Goal: Information Seeking & Learning: Learn about a topic

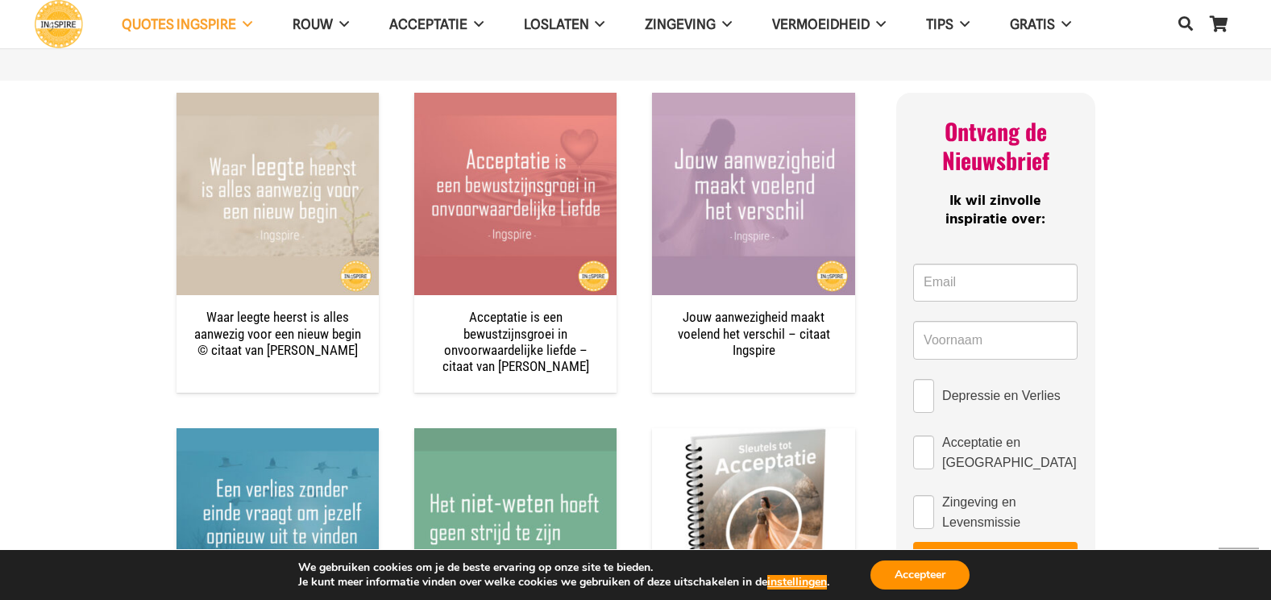
scroll to position [1209, 0]
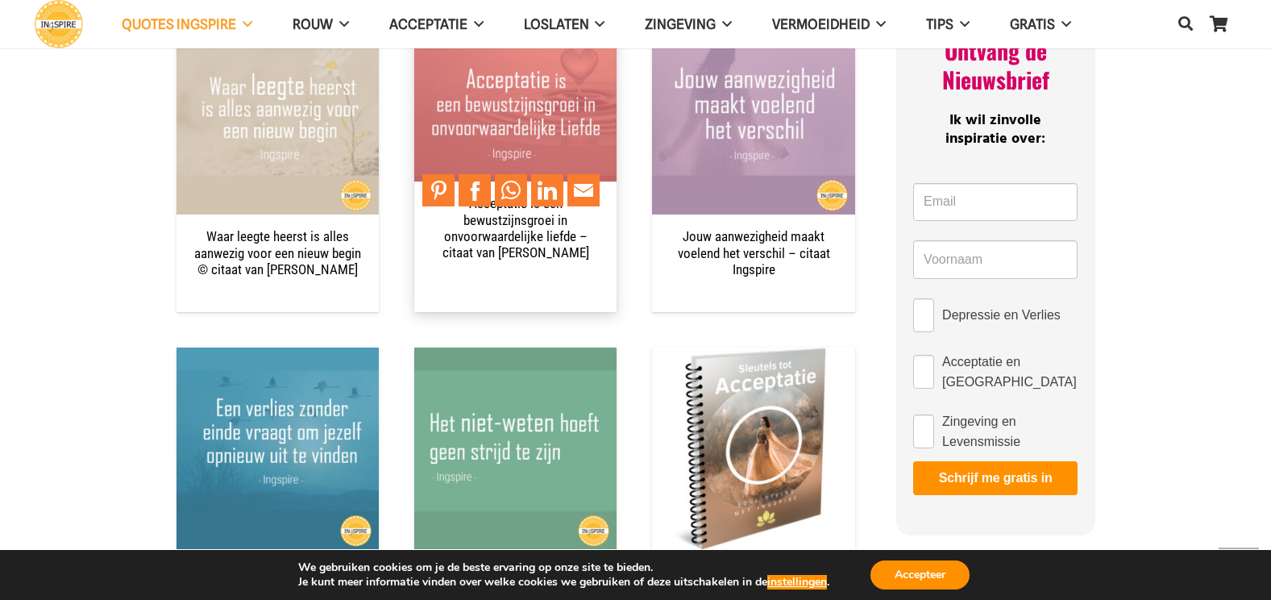
click at [500, 107] on img "Acceptatie is een bewustzijnsgroei in onvoorwaardelijke liefde – citaat van Ing…" at bounding box center [515, 113] width 202 height 202
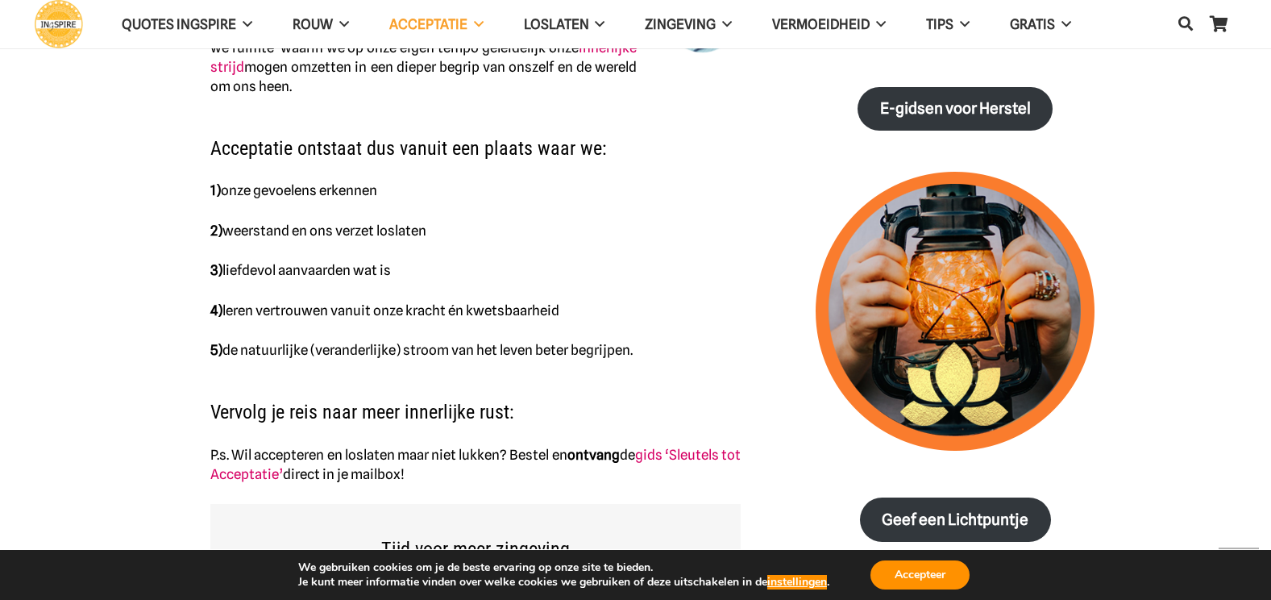
scroll to position [1048, 0]
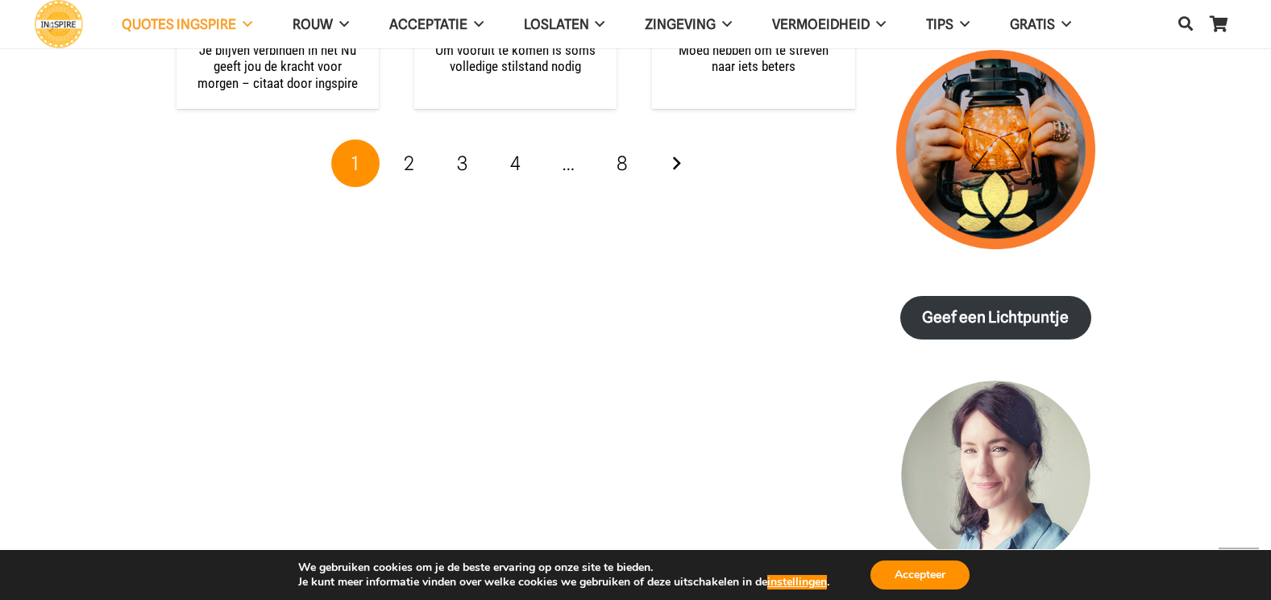
scroll to position [2337, 0]
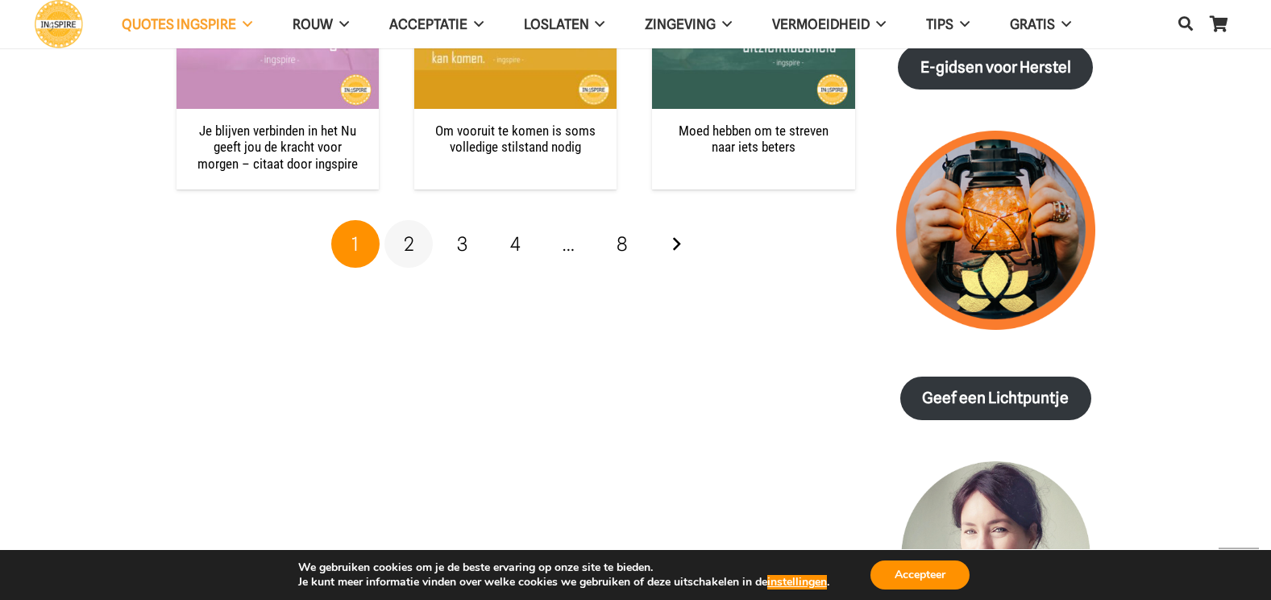
click at [410, 232] on span "2" at bounding box center [409, 243] width 10 height 23
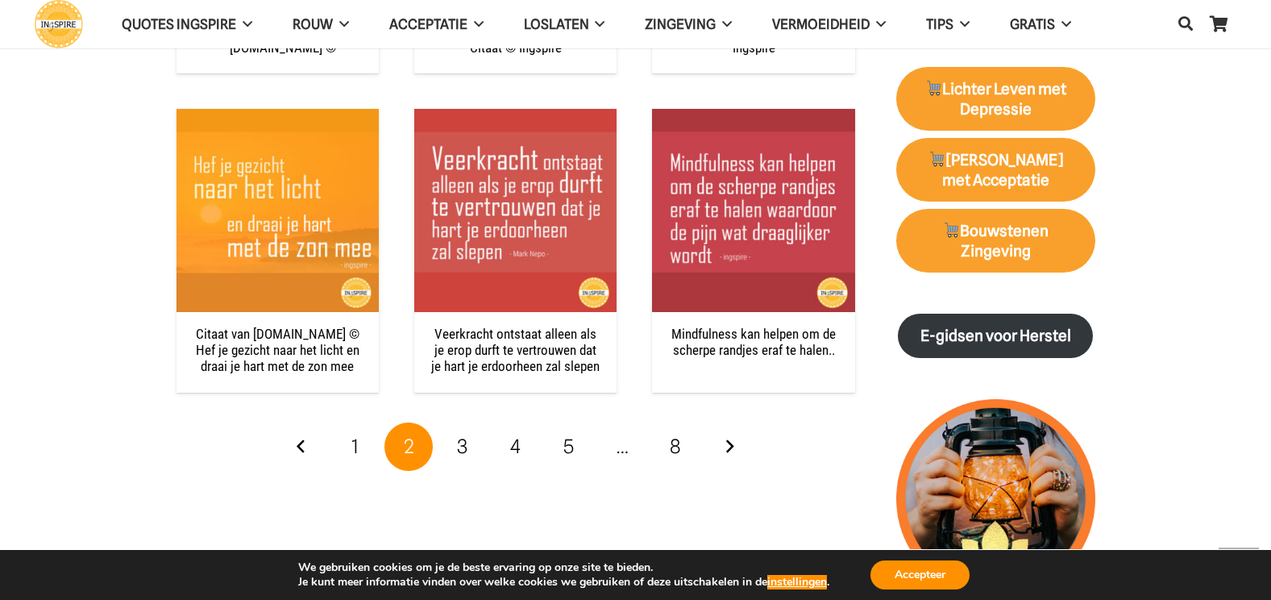
scroll to position [2176, 0]
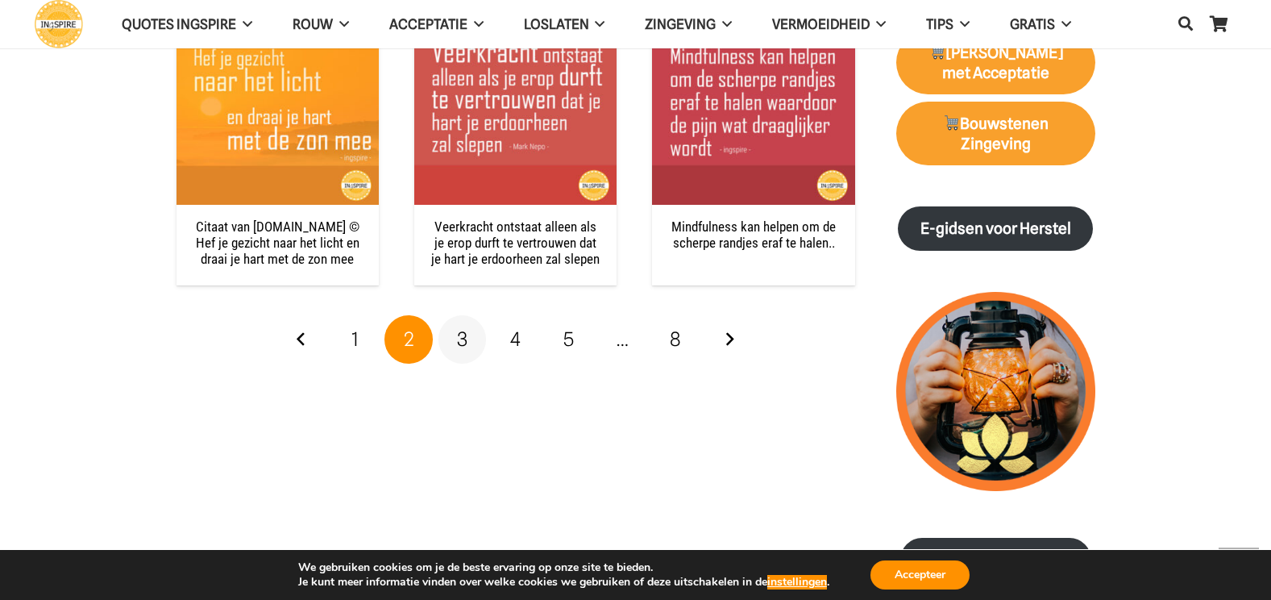
click at [466, 333] on span "3" at bounding box center [462, 338] width 10 height 23
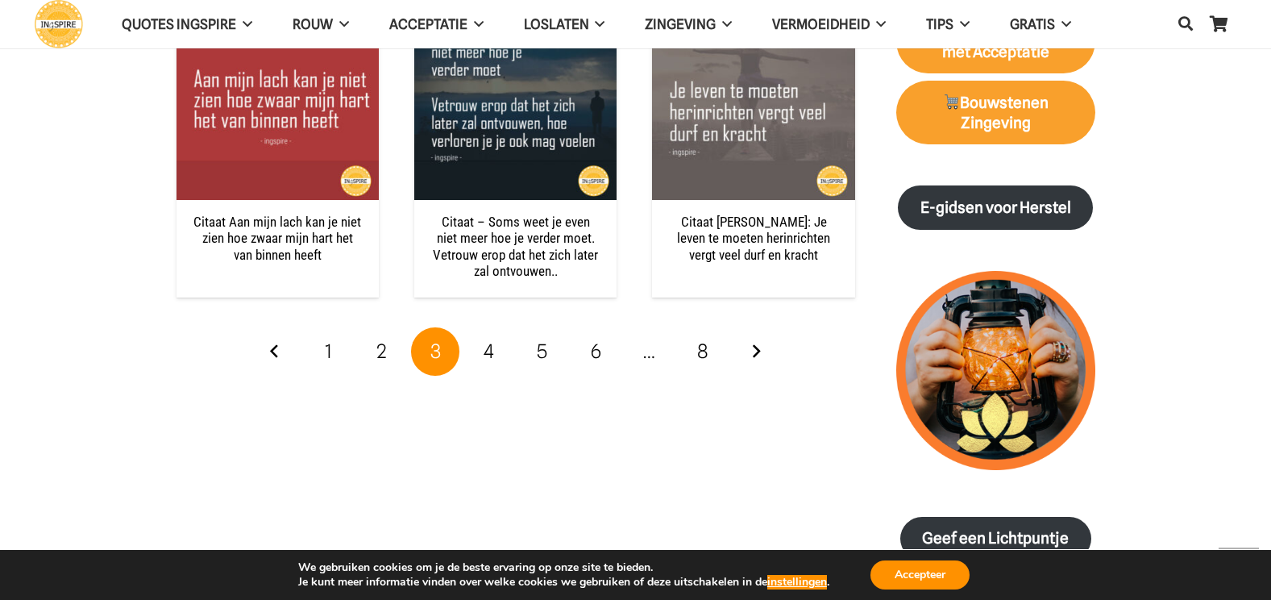
scroll to position [2095, 0]
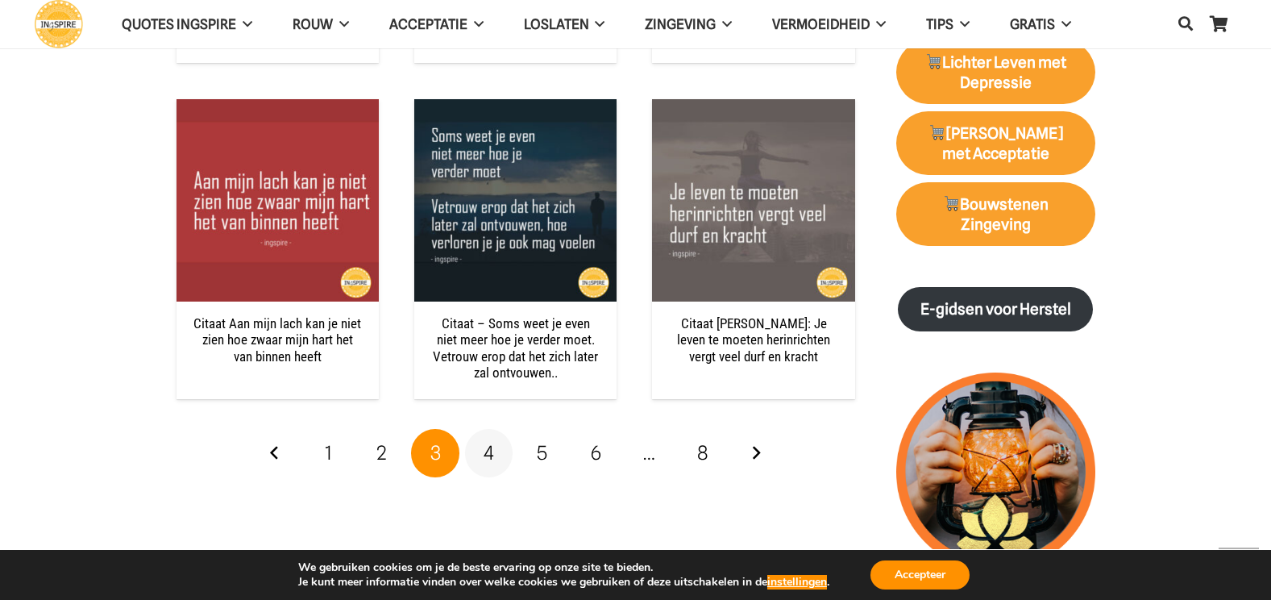
click at [486, 458] on span "4" at bounding box center [488, 452] width 10 height 23
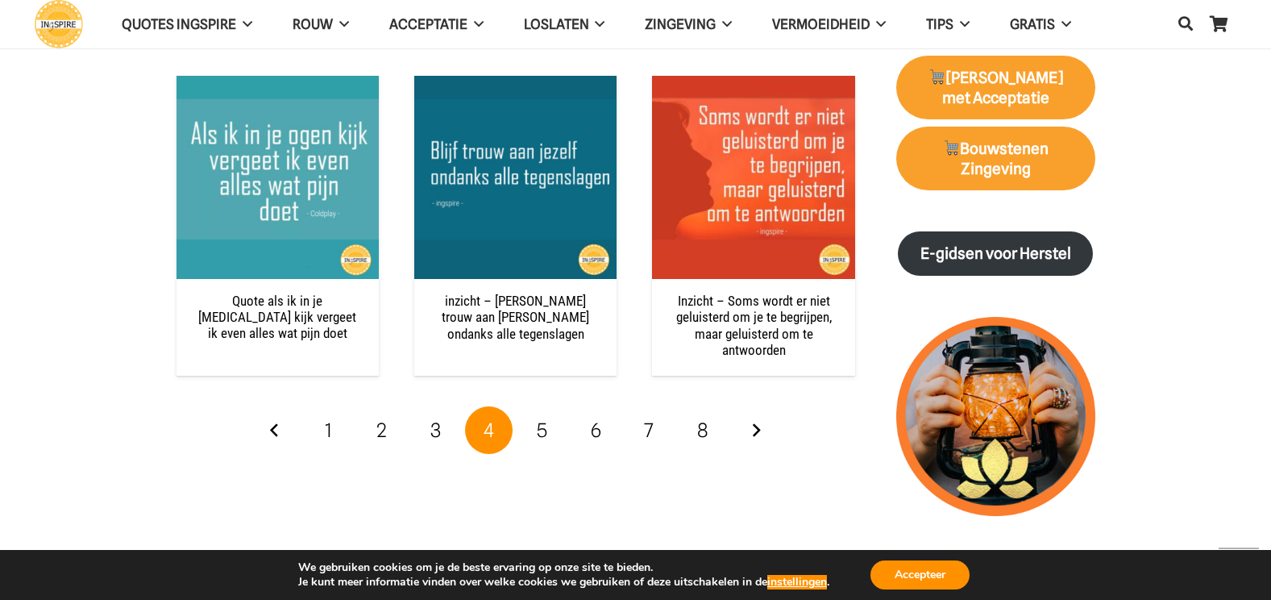
scroll to position [2176, 0]
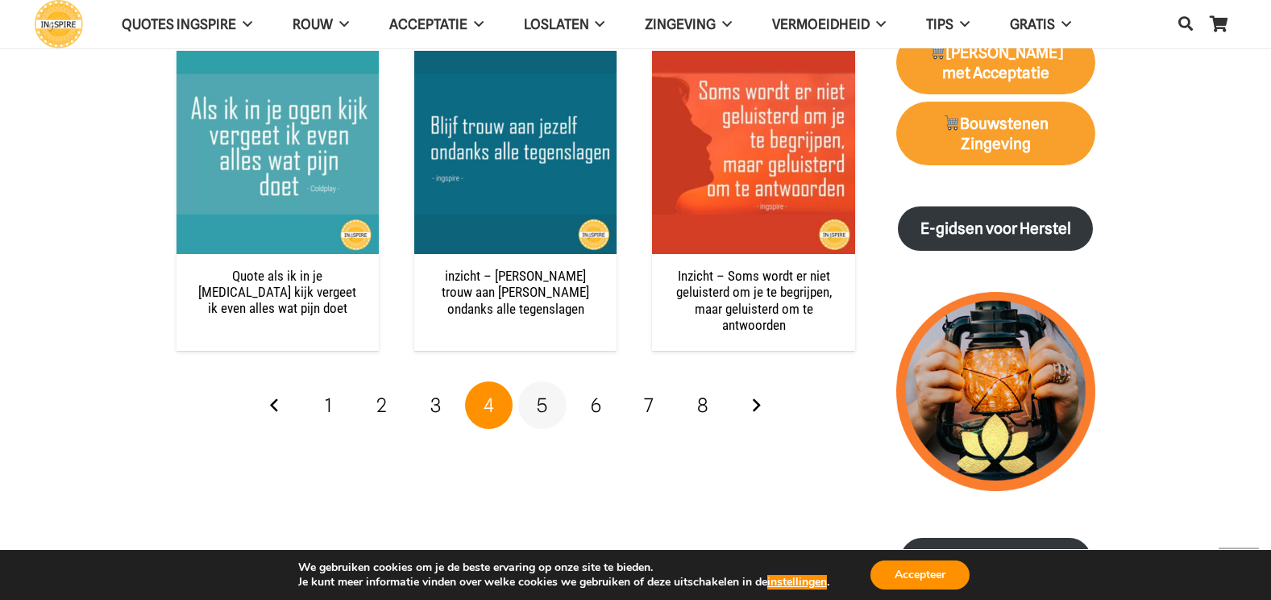
click at [544, 402] on span "5" at bounding box center [542, 404] width 10 height 23
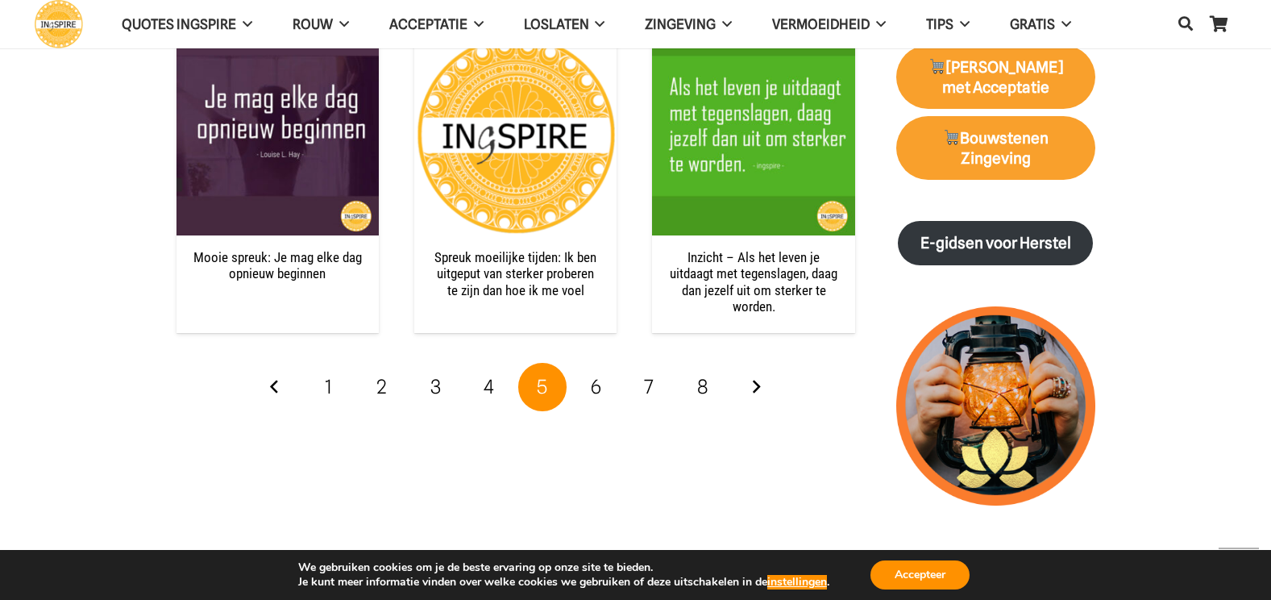
scroll to position [2176, 0]
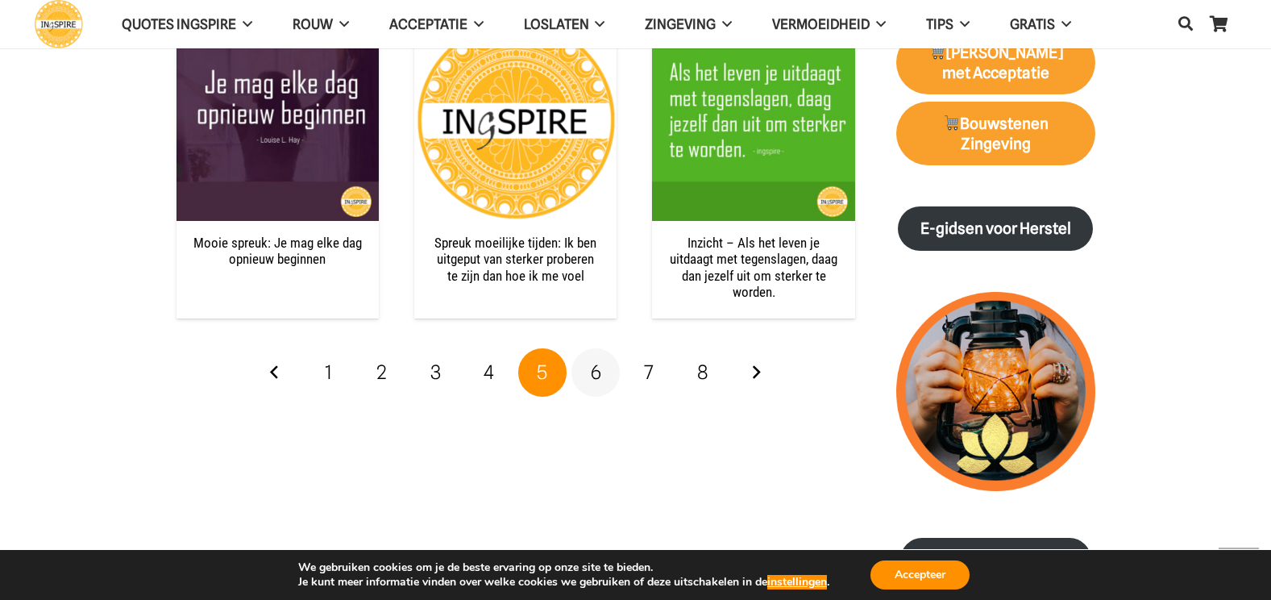
click at [596, 373] on span "6" at bounding box center [596, 371] width 10 height 23
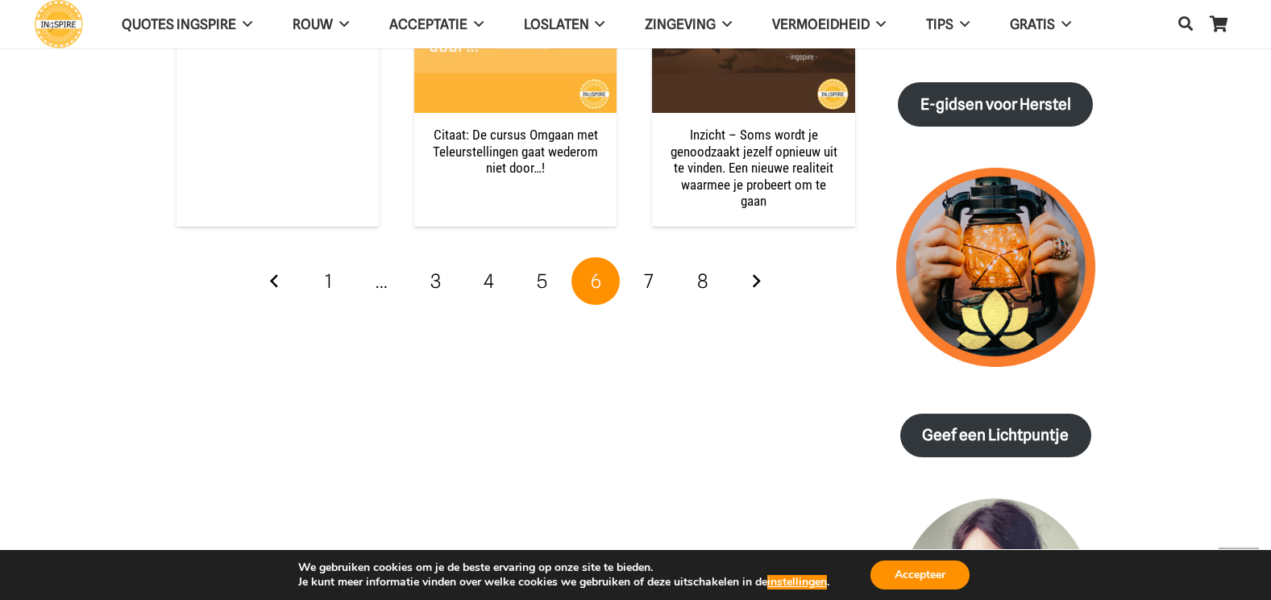
scroll to position [2337, 0]
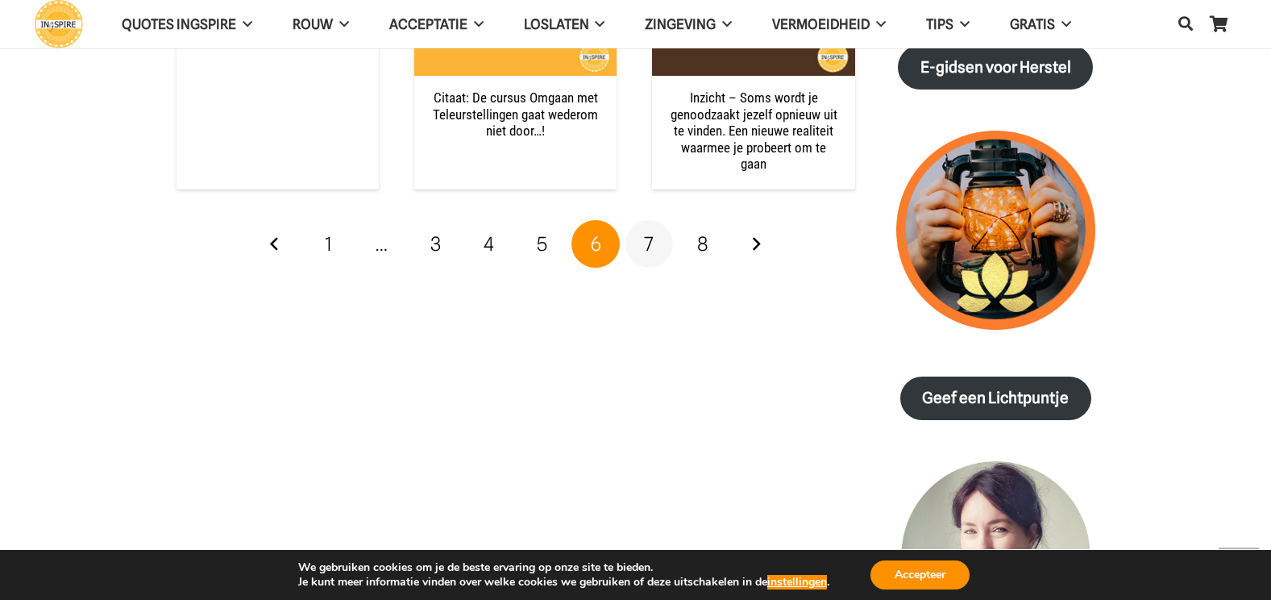
click at [651, 232] on span "7" at bounding box center [649, 243] width 10 height 23
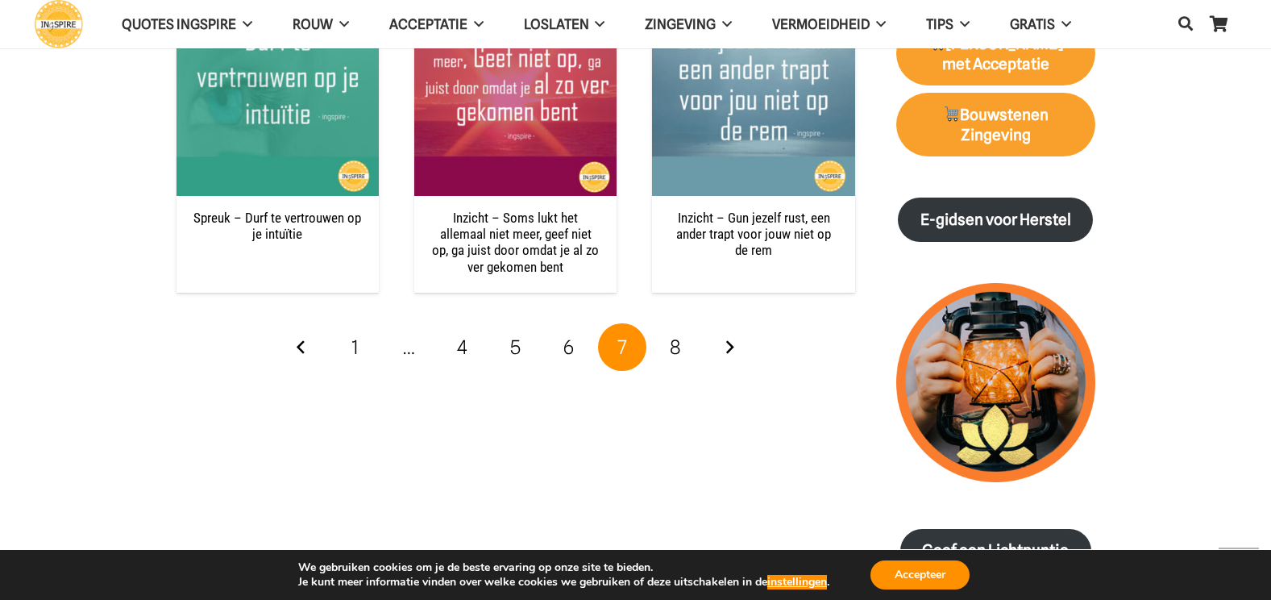
scroll to position [2256, 0]
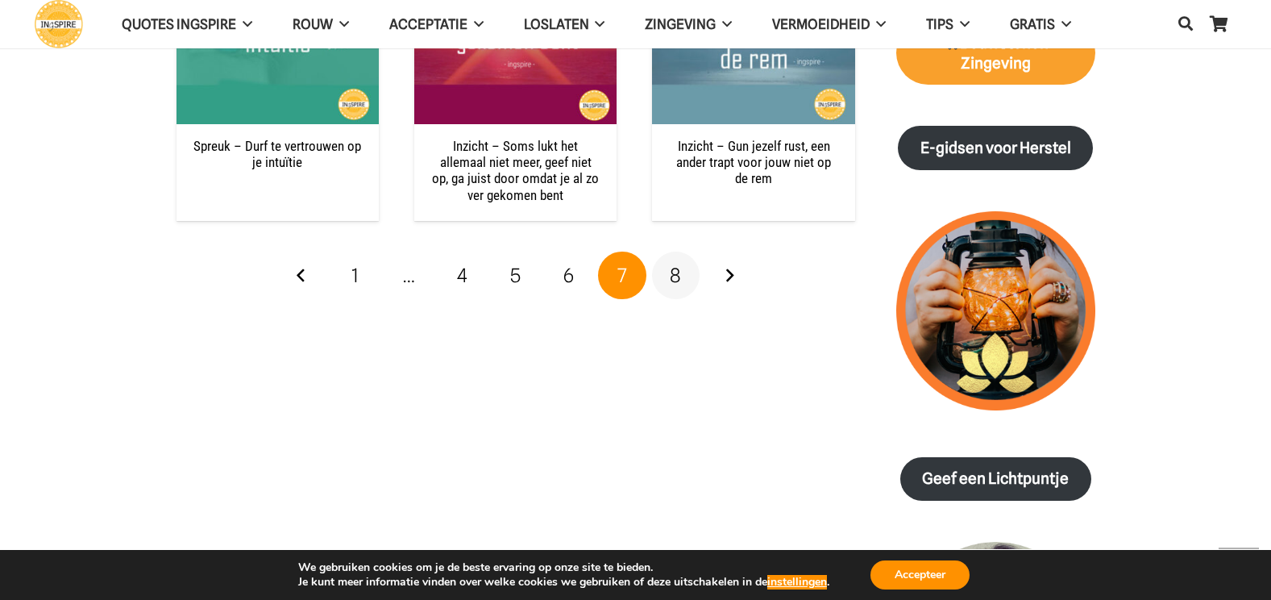
click at [679, 268] on span "8" at bounding box center [675, 275] width 11 height 23
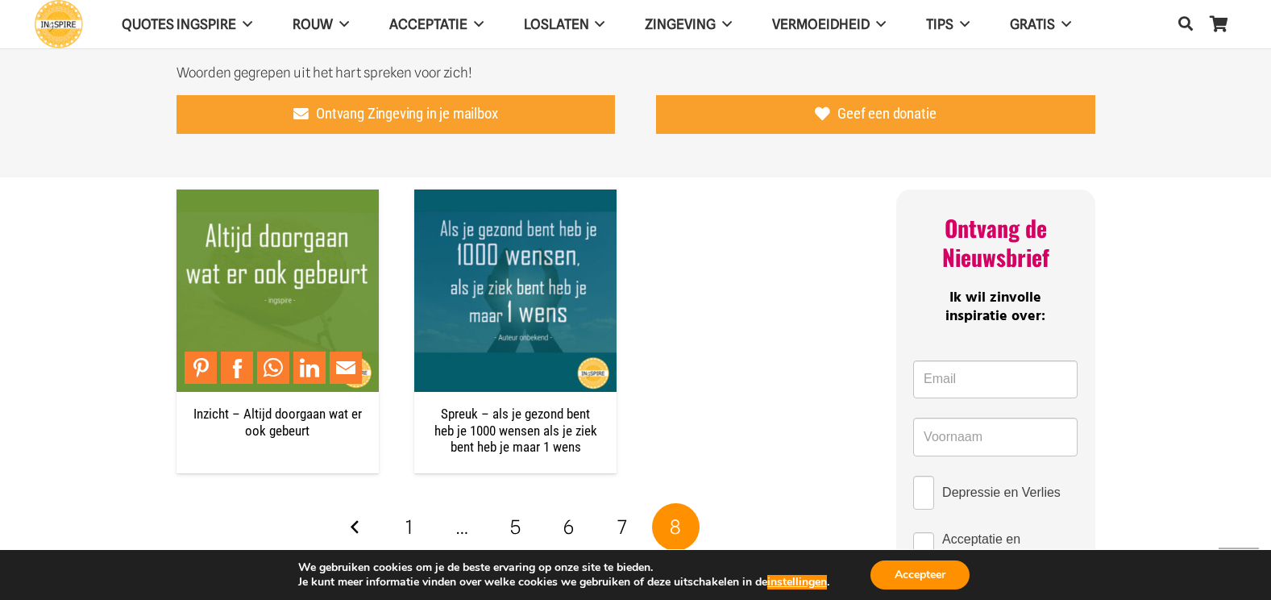
scroll to position [1048, 0]
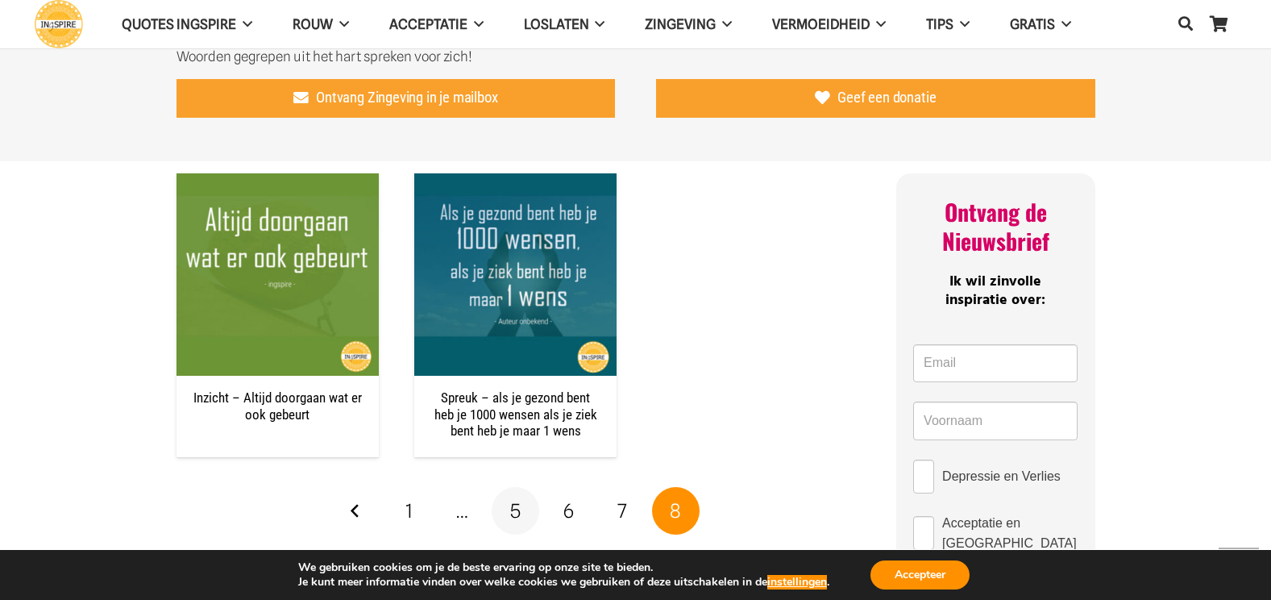
click at [513, 508] on span "5" at bounding box center [515, 510] width 10 height 23
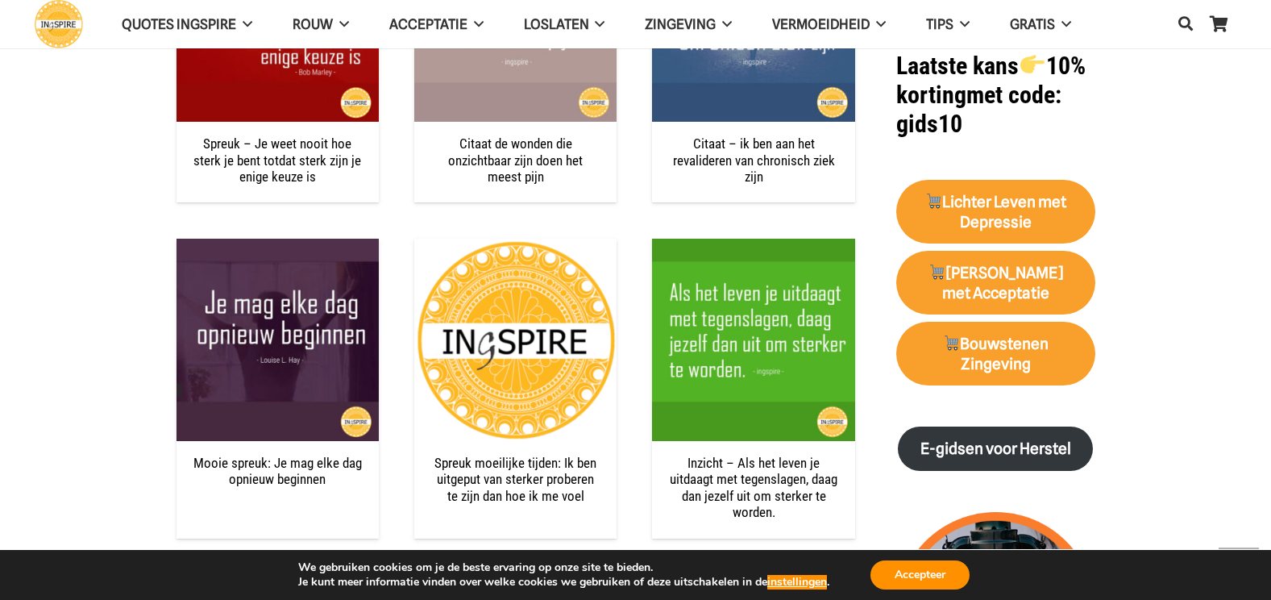
scroll to position [2015, 0]
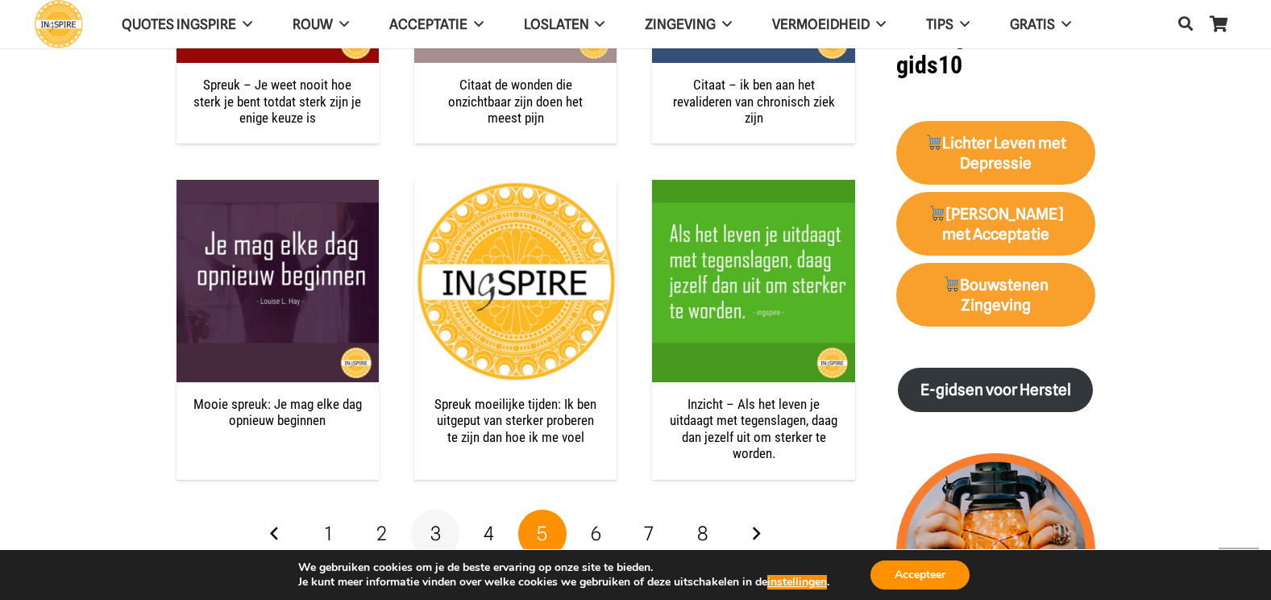
click at [436, 531] on span "3" at bounding box center [435, 532] width 10 height 23
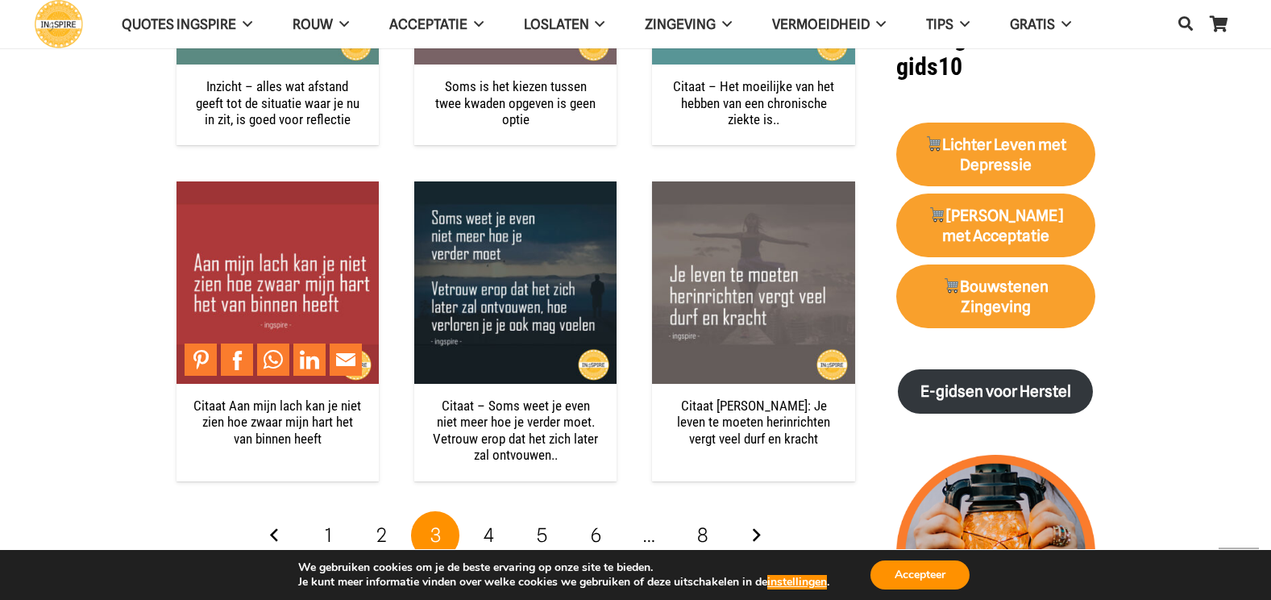
scroll to position [2015, 0]
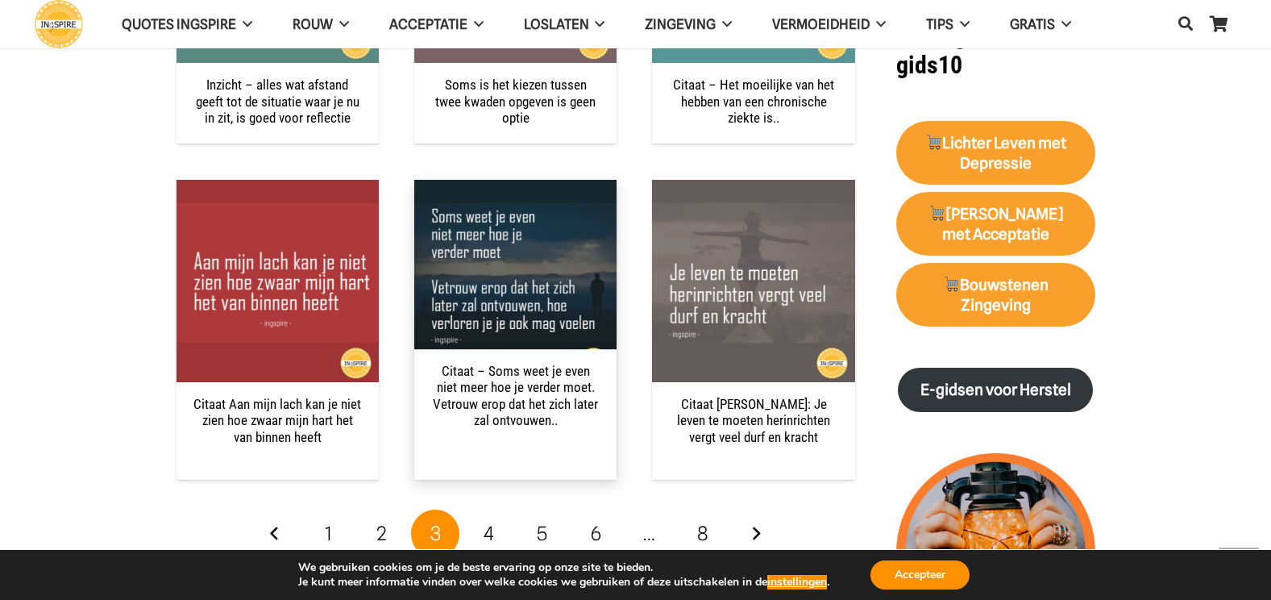
click at [508, 396] on link "Citaat – Soms weet je even niet meer hoe je verder moet. Vetrouw erop dat het z…" at bounding box center [515, 395] width 165 height 65
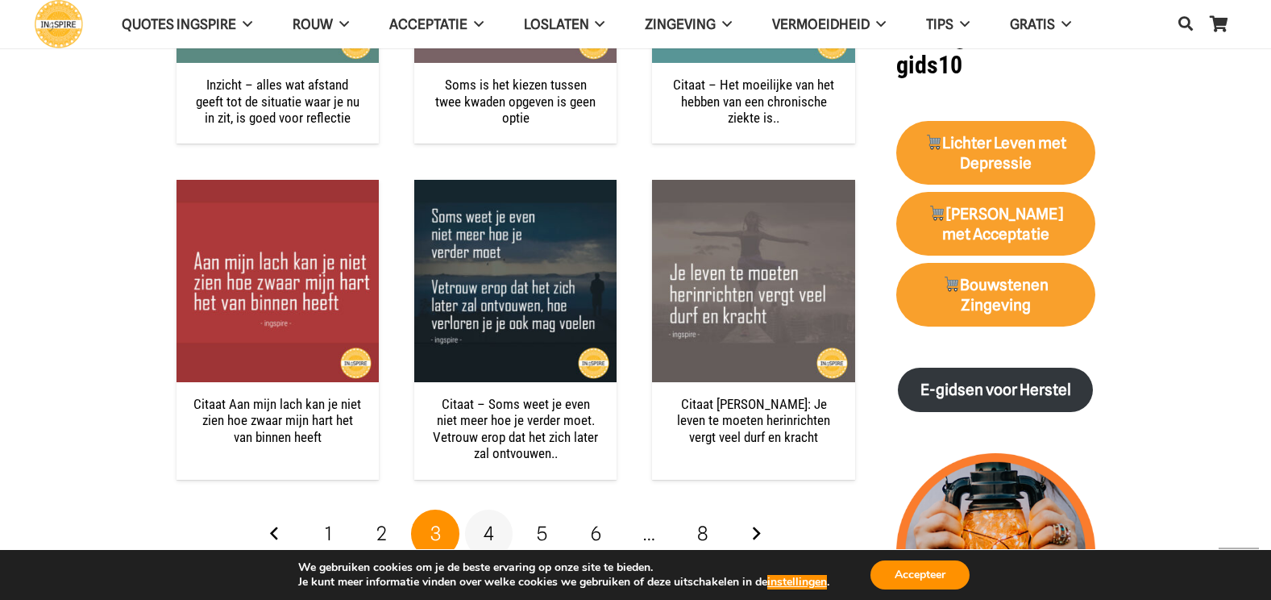
click at [486, 529] on span "4" at bounding box center [488, 532] width 10 height 23
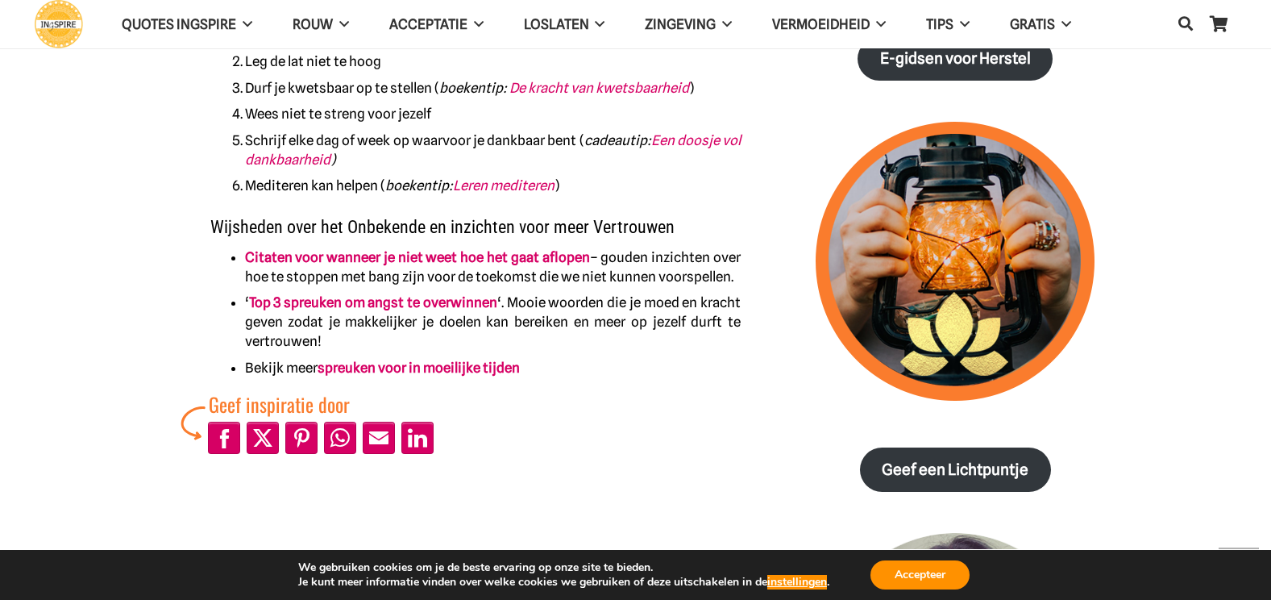
scroll to position [1048, 0]
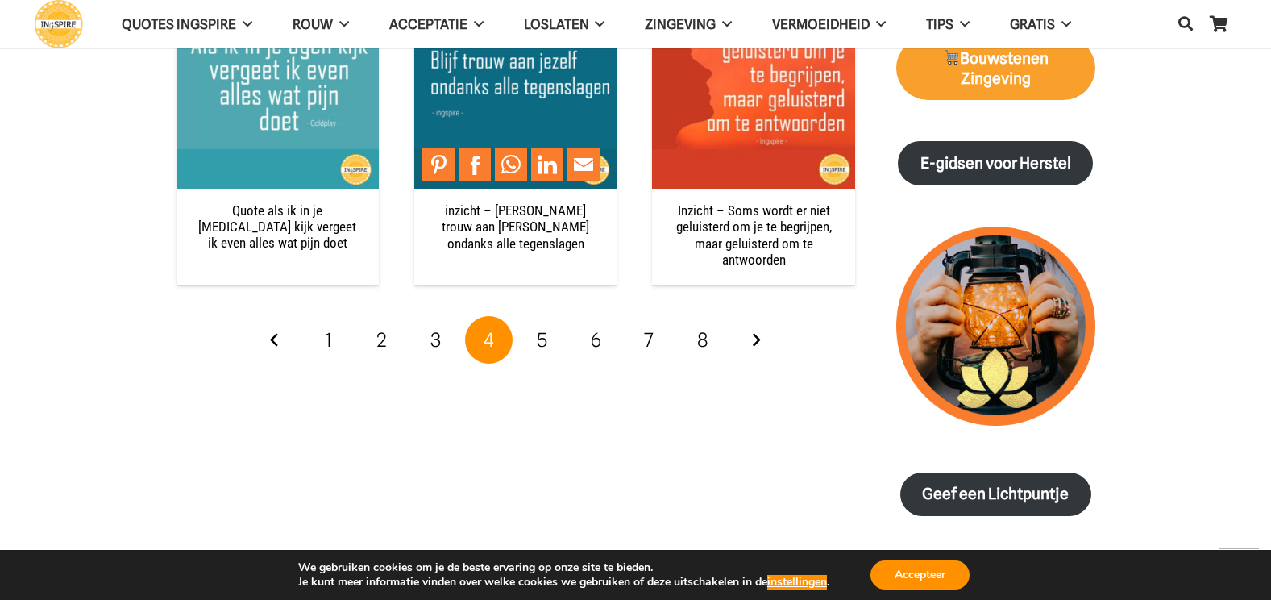
scroll to position [2256, 0]
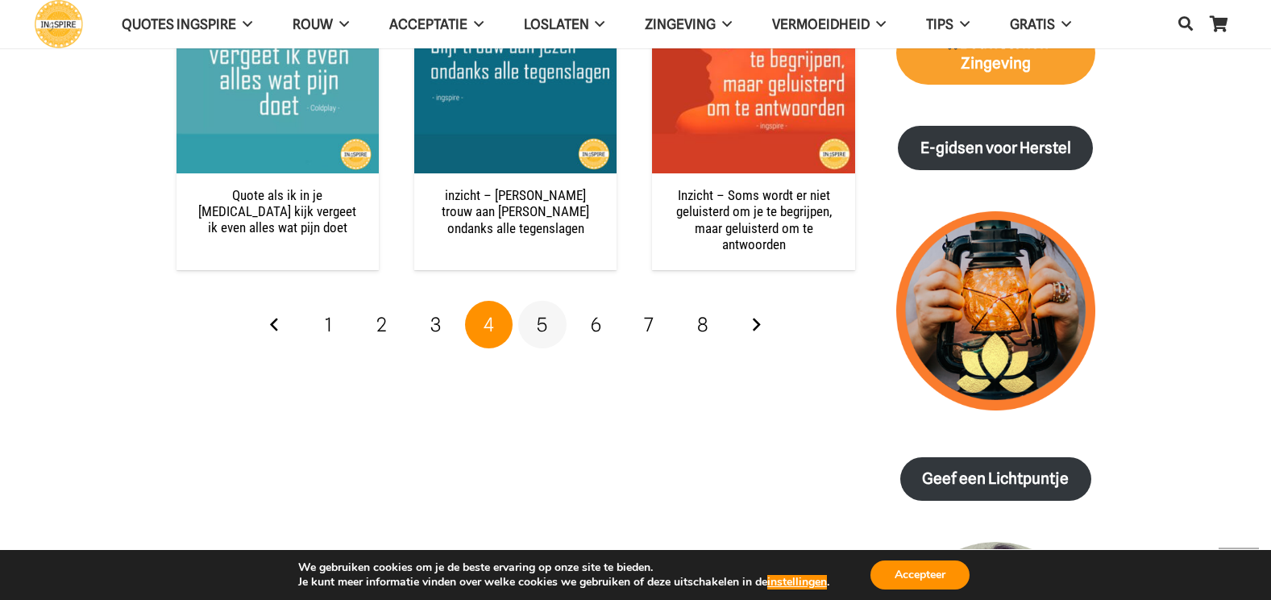
click at [537, 322] on span "5" at bounding box center [542, 324] width 10 height 23
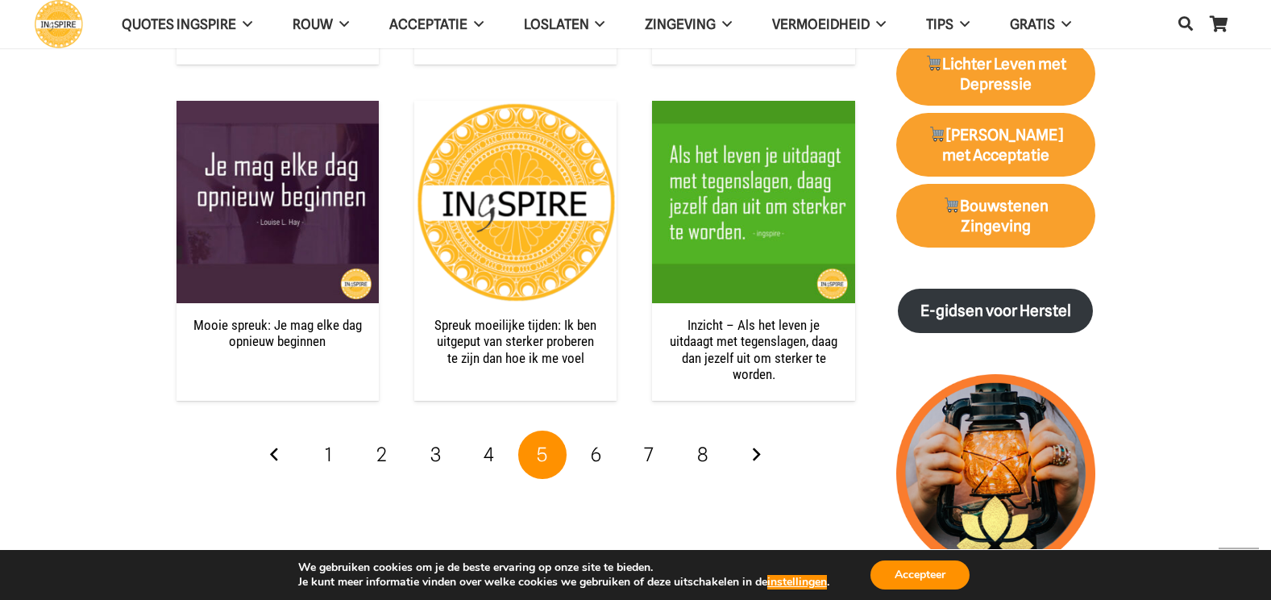
scroll to position [2095, 0]
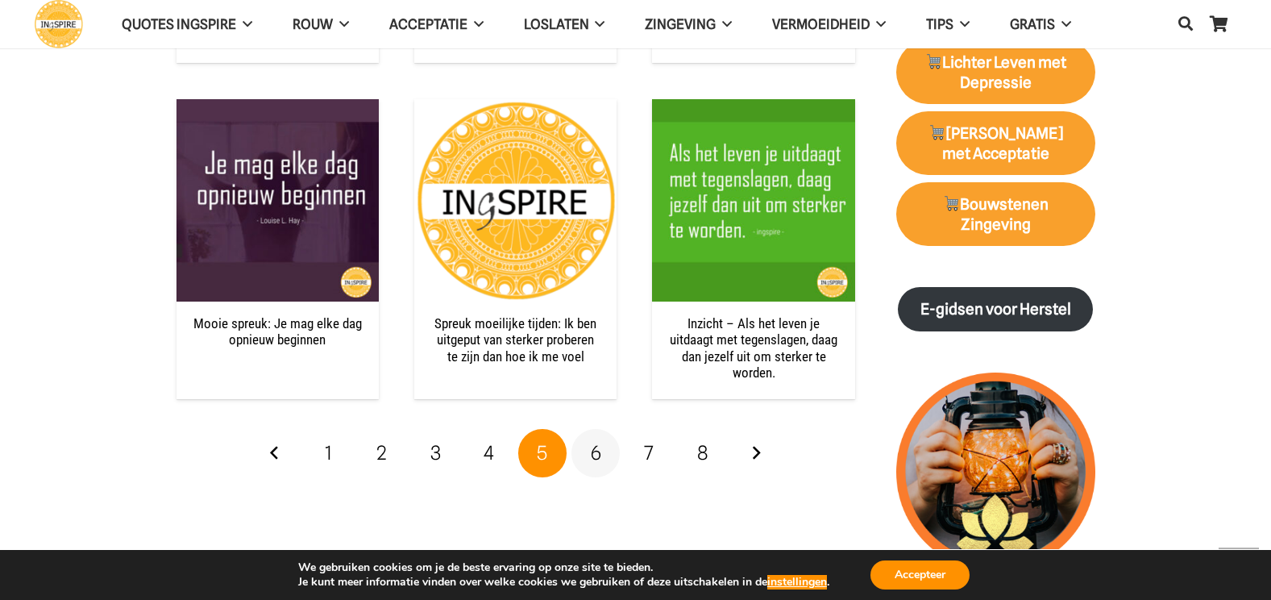
click at [592, 450] on span "6" at bounding box center [596, 452] width 10 height 23
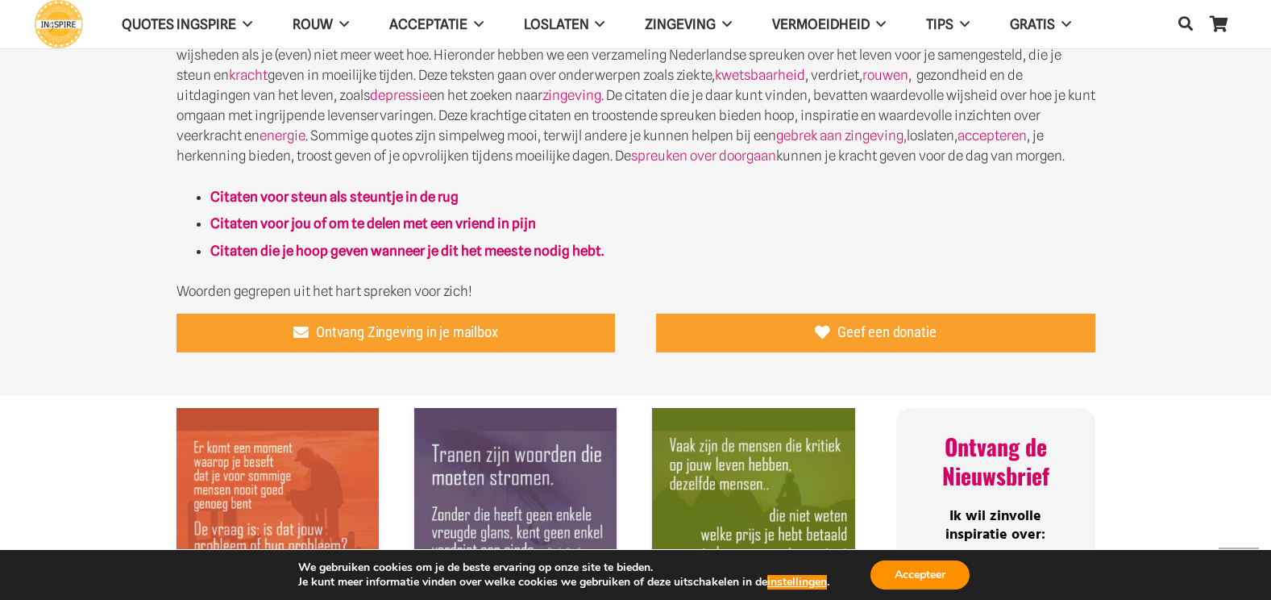
scroll to position [886, 0]
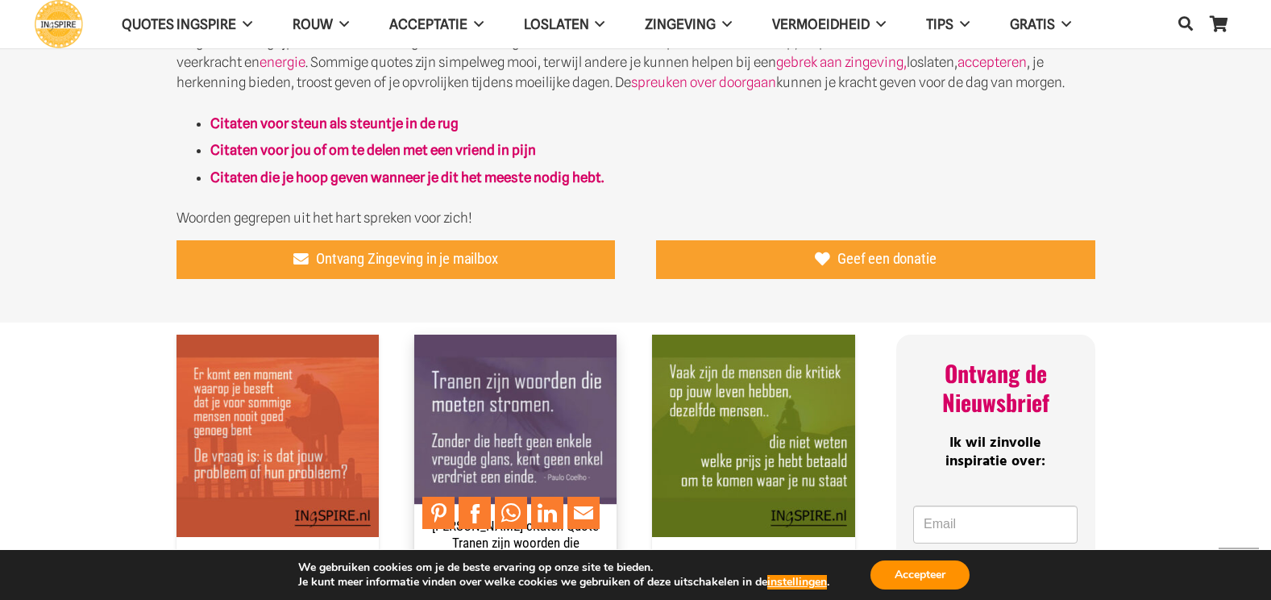
click at [525, 424] on img "paulo coelho citaten Quote Tranen zijn woorden die moeten stromen" at bounding box center [515, 435] width 202 height 202
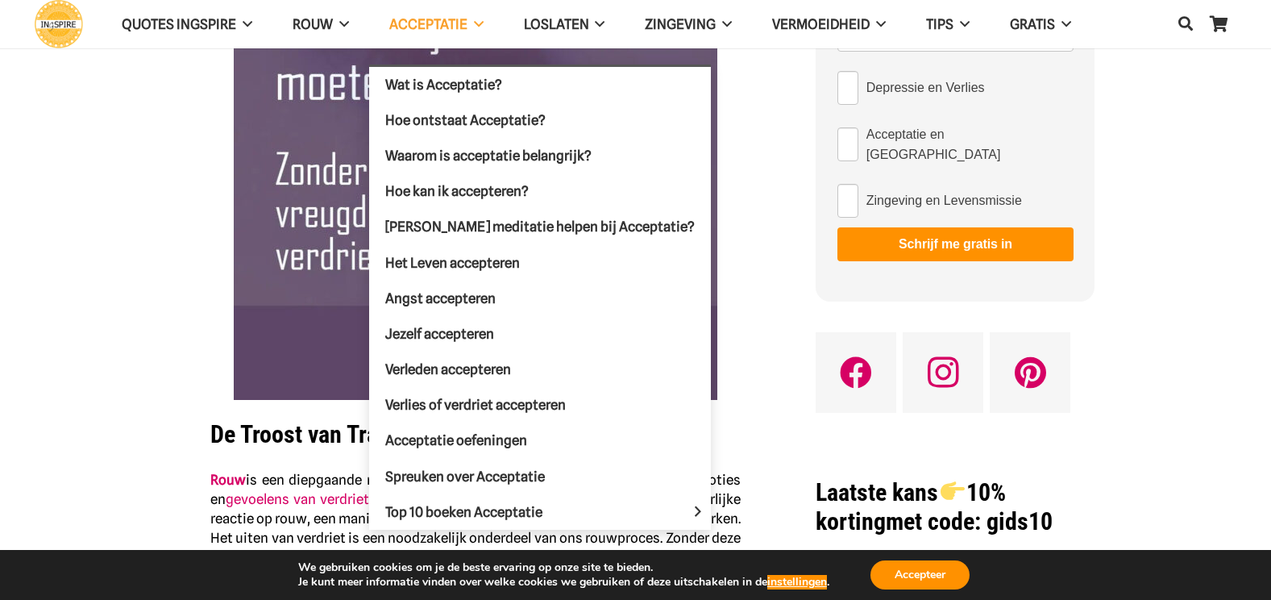
scroll to position [242, 0]
